Goal: Task Accomplishment & Management: Manage account settings

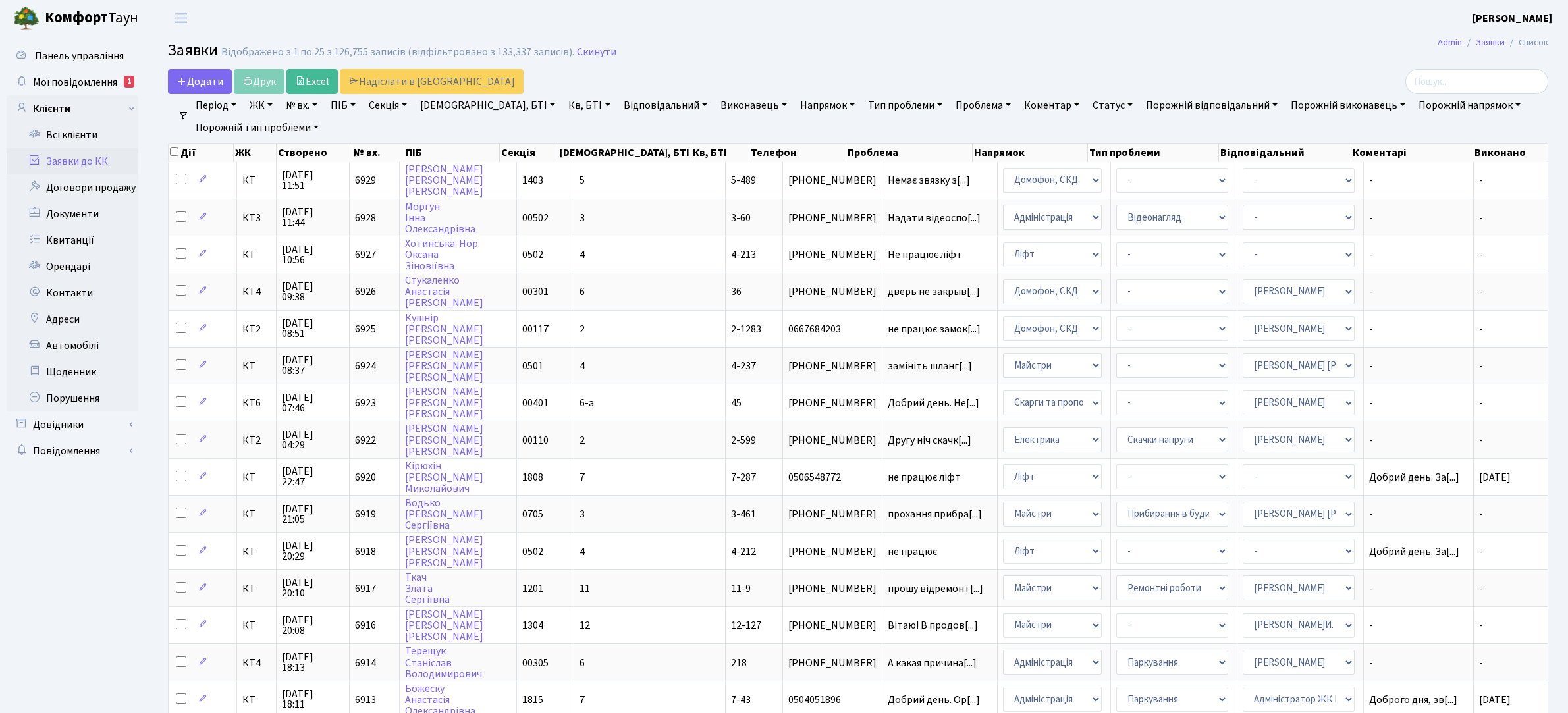
select select "25"
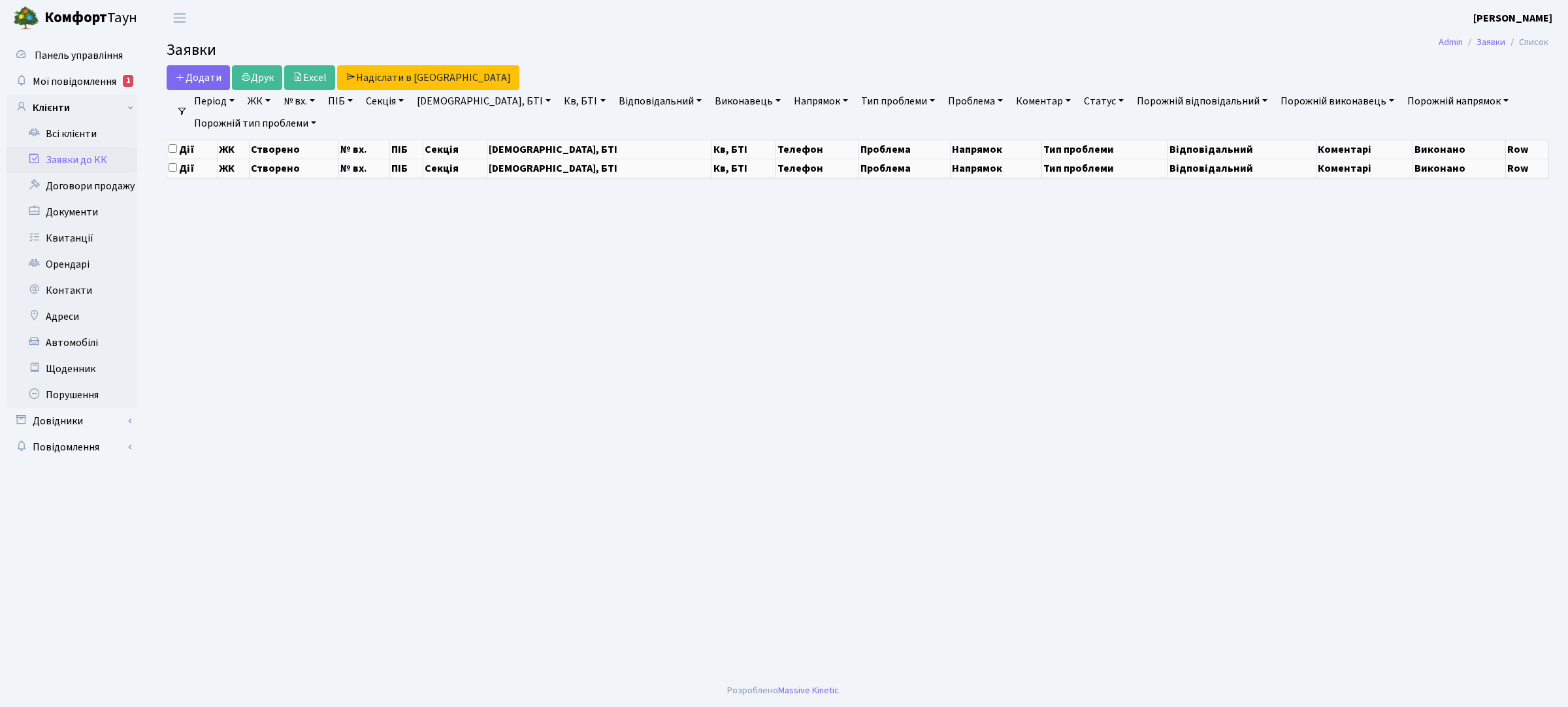
select select "25"
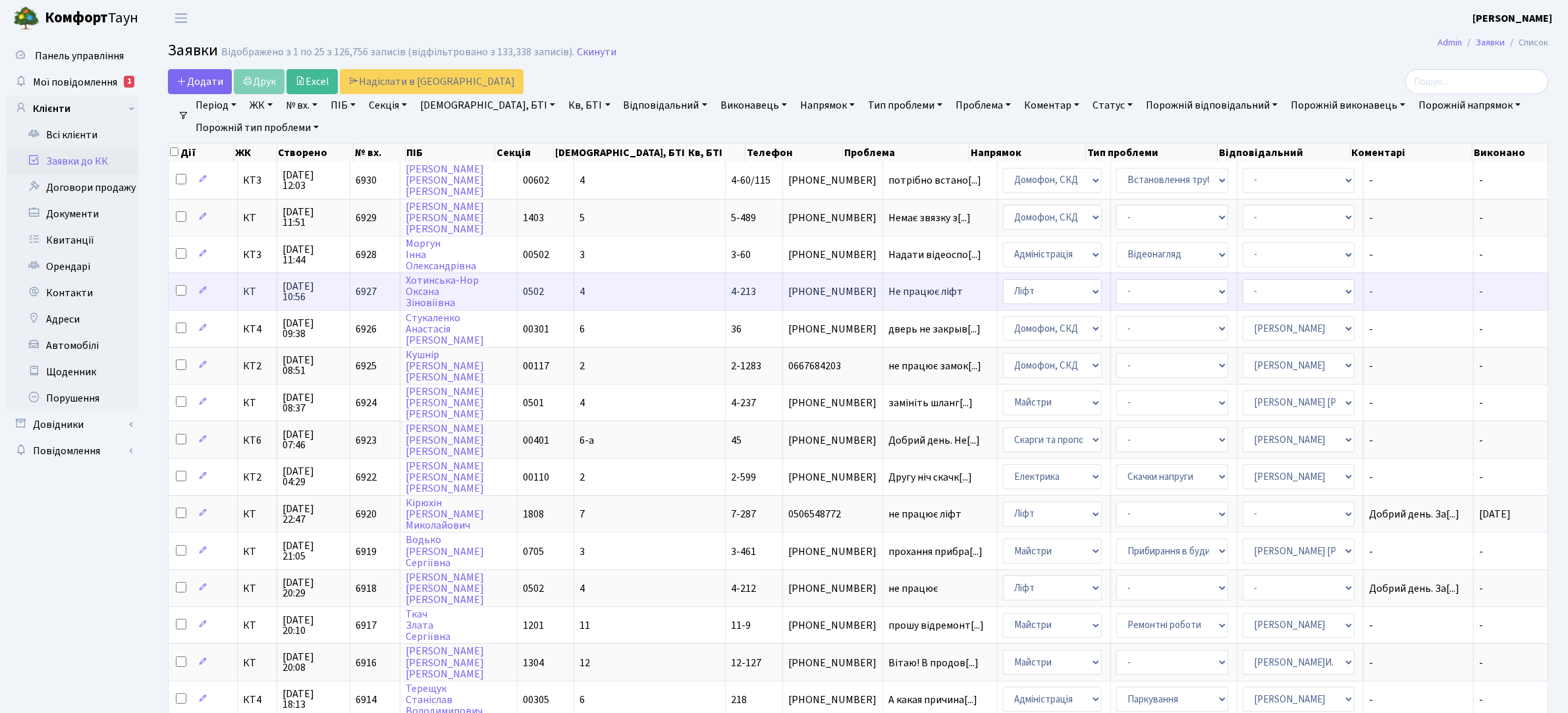
click at [726, 294] on td "4-213" at bounding box center [754, 291] width 57 height 37
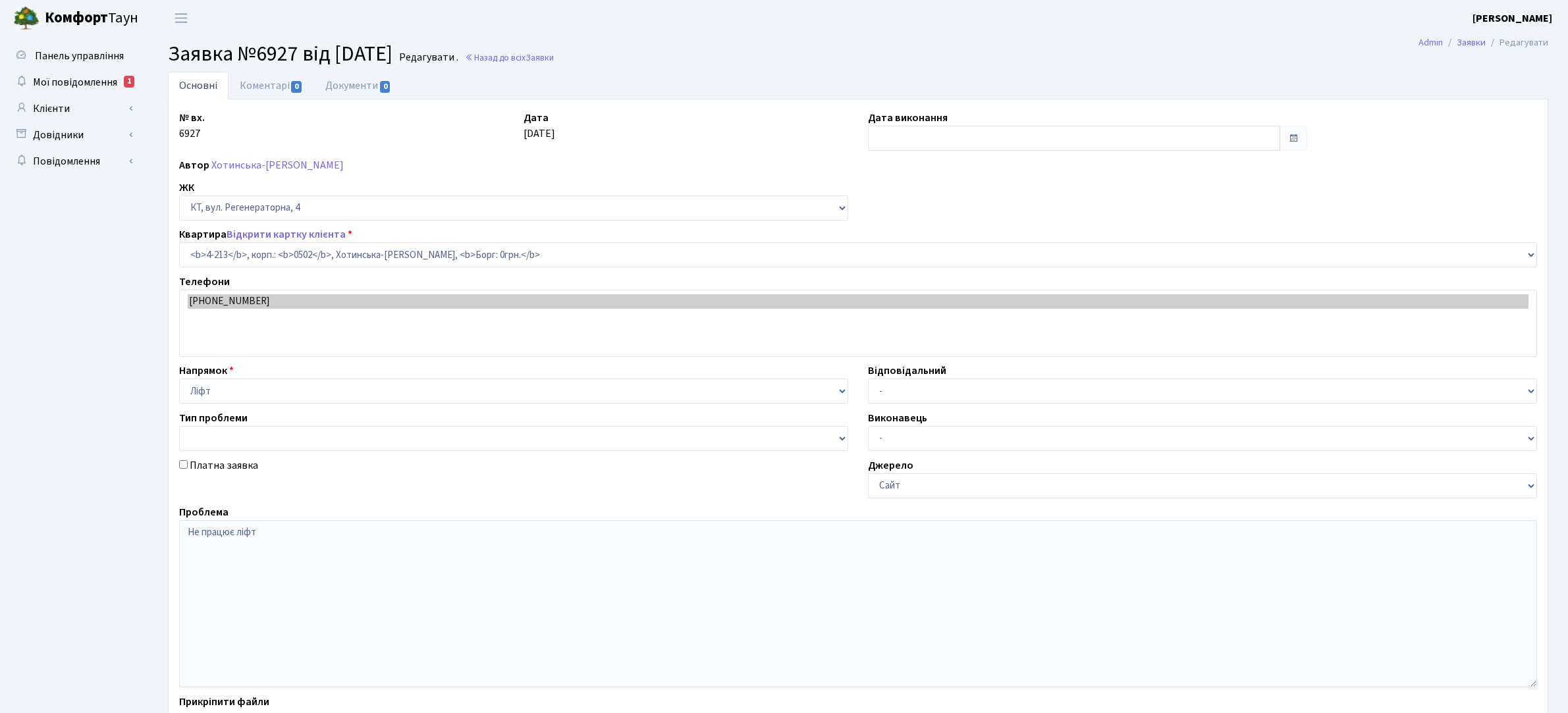
select select "1075"
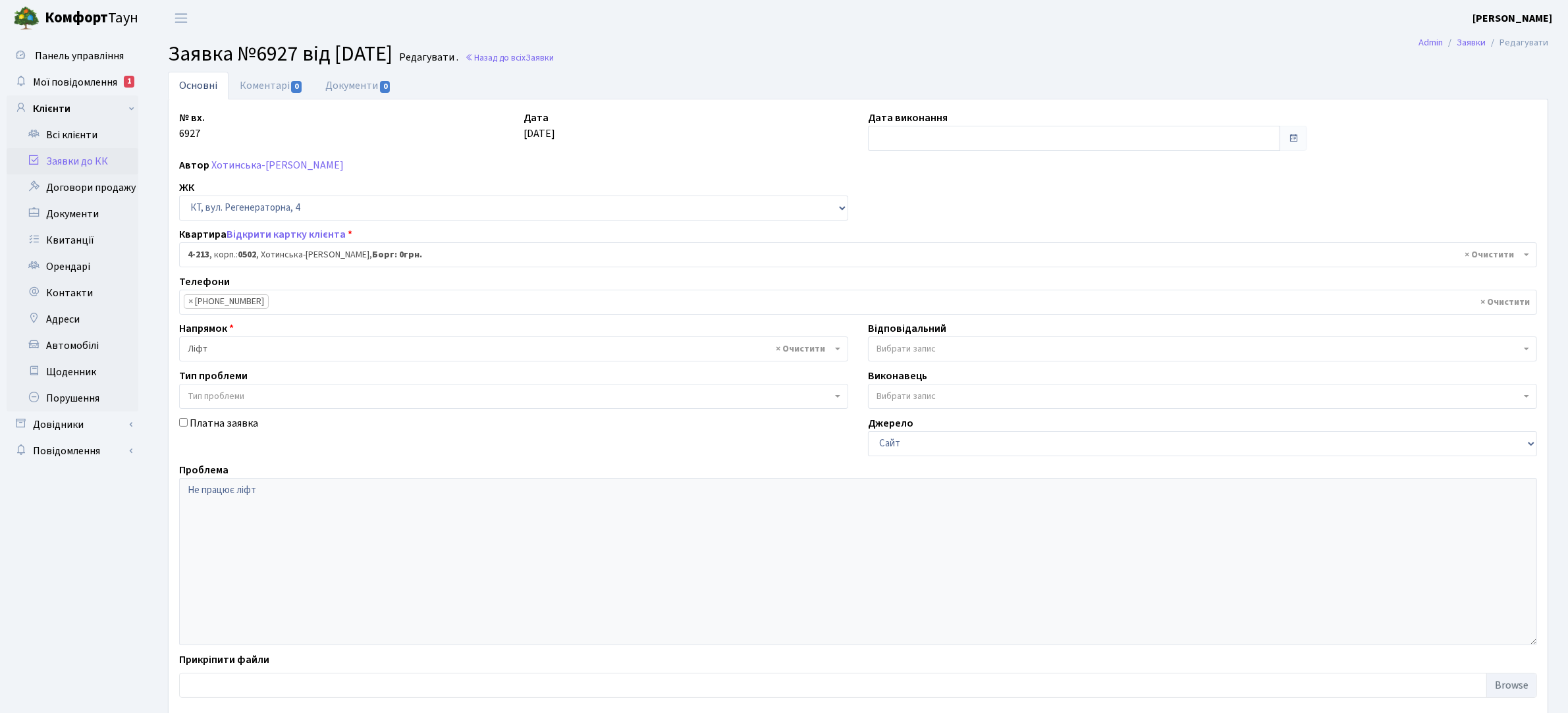
click at [73, 158] on link "Заявки до КК" at bounding box center [72, 161] width 132 height 26
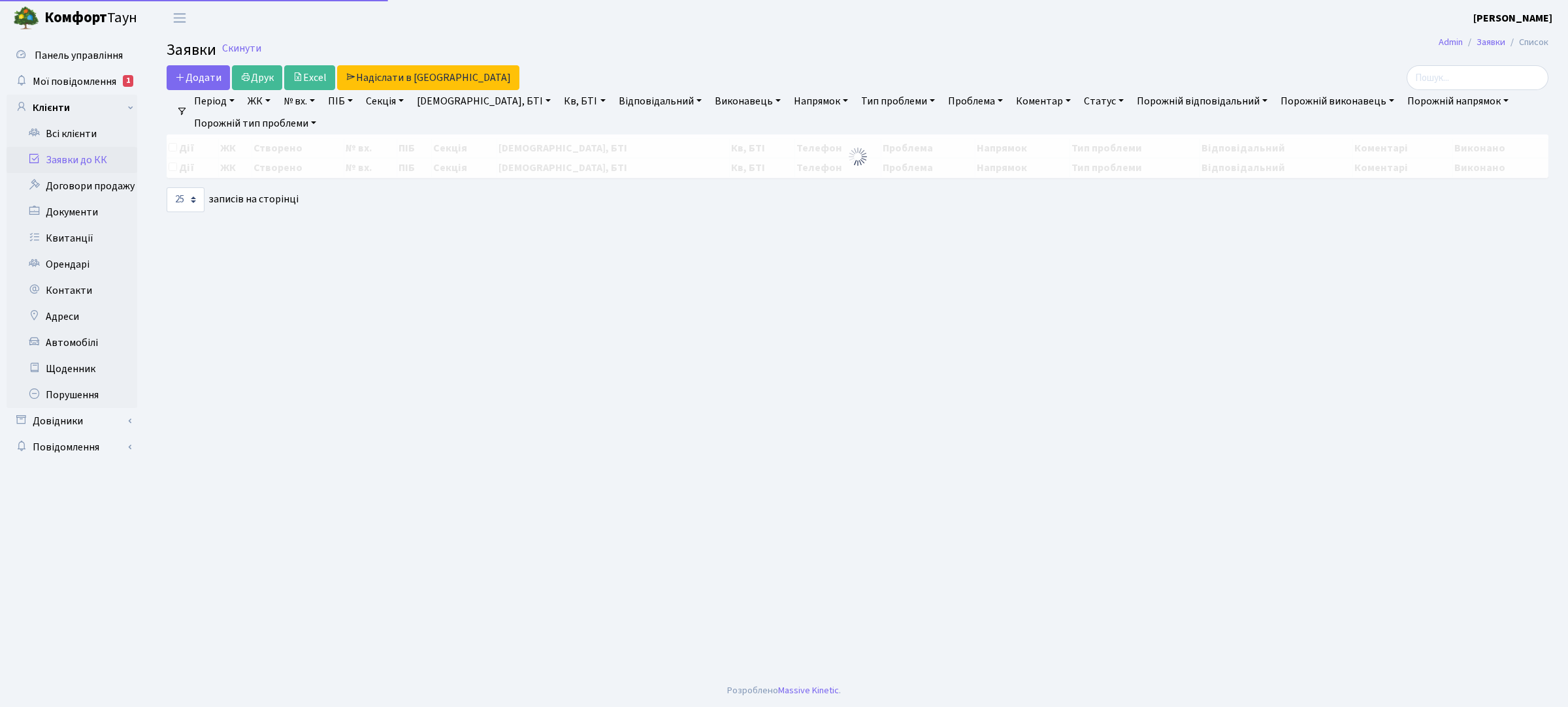
select select "25"
